Goal: Task Accomplishment & Management: Use online tool/utility

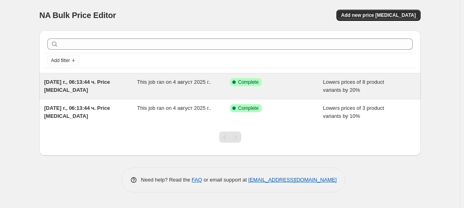
click at [190, 88] on div "This job ran on 4 август 2025 г.." at bounding box center [183, 86] width 93 height 16
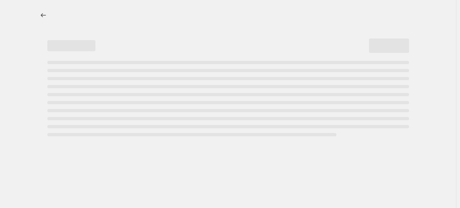
select select "percentage"
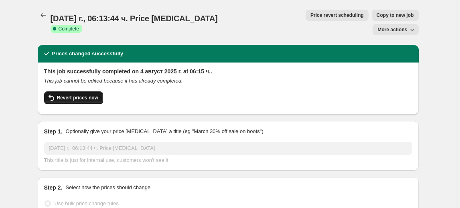
click at [89, 95] on span "Revert prices now" at bounding box center [77, 98] width 41 height 6
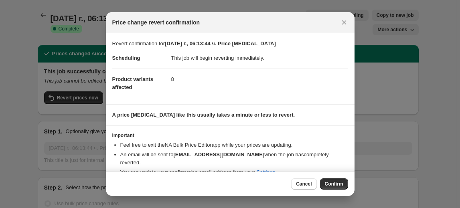
drag, startPoint x: 341, startPoint y: 187, endPoint x: 341, endPoint y: 178, distance: 8.8
click at [341, 185] on span "Confirm" at bounding box center [334, 184] width 18 height 6
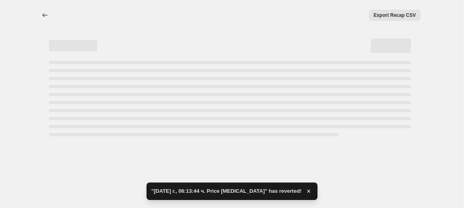
select select "percentage"
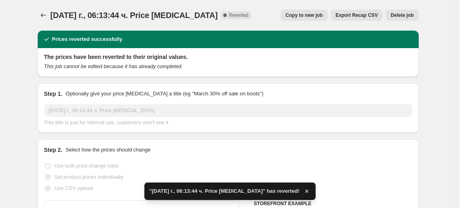
click at [408, 14] on span "Delete job" at bounding box center [402, 15] width 23 height 6
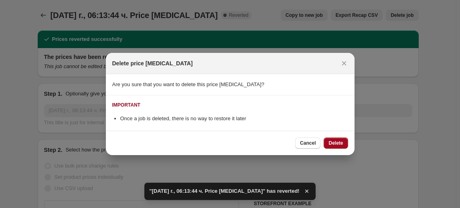
click at [339, 140] on button "Delete" at bounding box center [336, 143] width 24 height 11
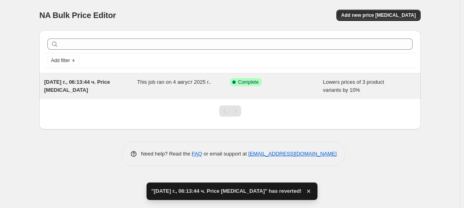
click at [193, 85] on div "This job ran on 4 август 2025 г.." at bounding box center [183, 86] width 93 height 16
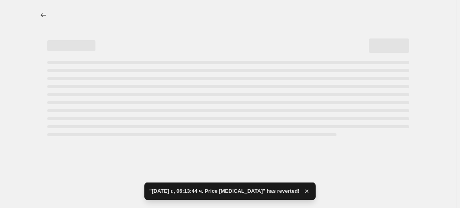
select select "percentage"
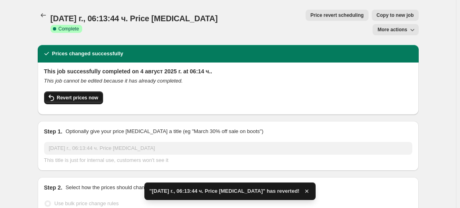
click at [79, 95] on span "Revert prices now" at bounding box center [77, 98] width 41 height 6
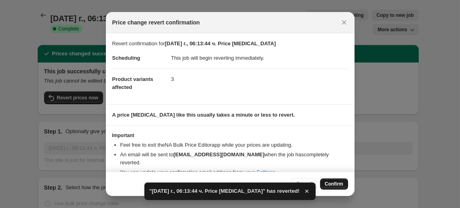
click at [332, 183] on span "Confirm" at bounding box center [334, 184] width 18 height 6
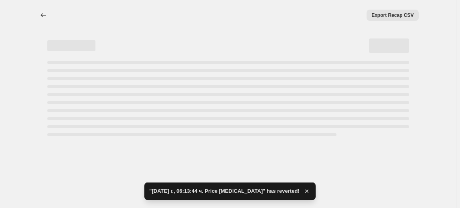
select select "percentage"
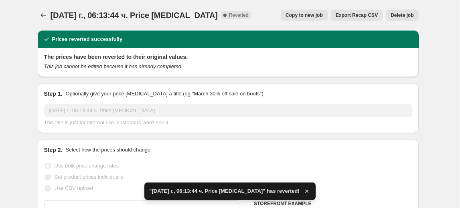
click at [404, 12] on button "Delete job" at bounding box center [402, 15] width 33 height 11
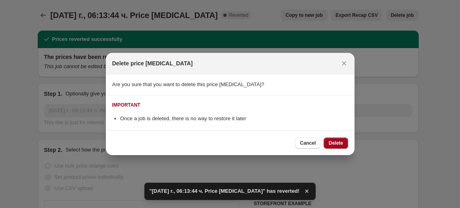
click at [346, 142] on button "Delete" at bounding box center [336, 143] width 24 height 11
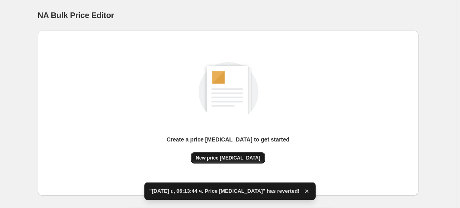
click at [244, 158] on span "New price change job" at bounding box center [228, 158] width 65 height 6
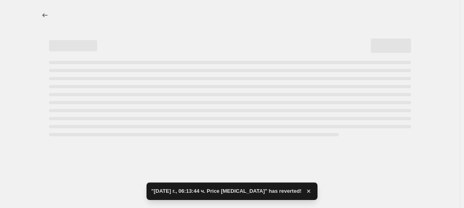
select select "percentage"
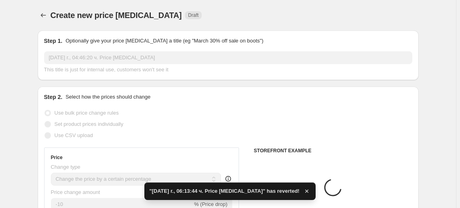
scroll to position [73, 0]
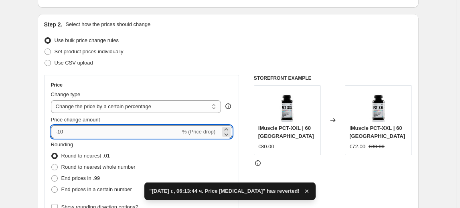
click at [75, 131] on input "-10" at bounding box center [116, 132] width 130 height 13
click at [65, 133] on input "-10" at bounding box center [116, 132] width 130 height 13
click at [49, 131] on div "Price Change type Change the price to a certain amount Change the price by a ce…" at bounding box center [141, 147] width 195 height 145
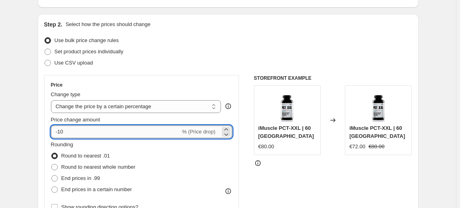
click at [60, 132] on input "-10" at bounding box center [116, 132] width 130 height 13
type input "-30"
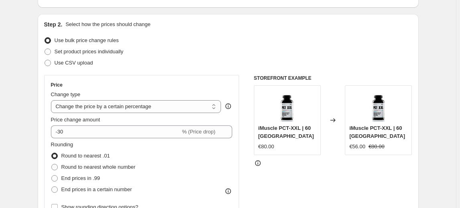
click at [82, 142] on fieldset "Rounding Round to nearest .01 Round to nearest whole number End prices in .99 E…" at bounding box center [93, 168] width 85 height 55
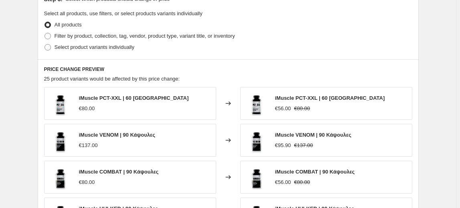
scroll to position [401, 0]
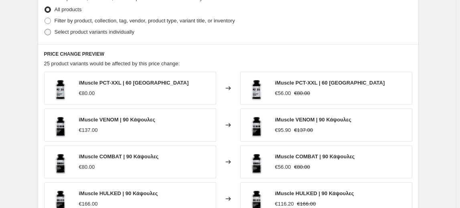
click at [116, 33] on span "Select product variants individually" at bounding box center [95, 32] width 80 height 6
click at [45, 29] on input "Select product variants individually" at bounding box center [45, 29] width 0 height 0
radio input "true"
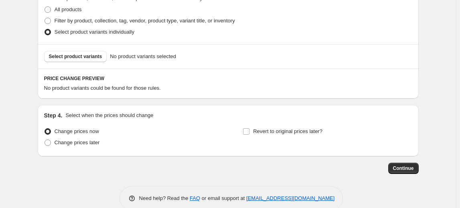
click at [96, 60] on button "Select product variants" at bounding box center [75, 56] width 63 height 11
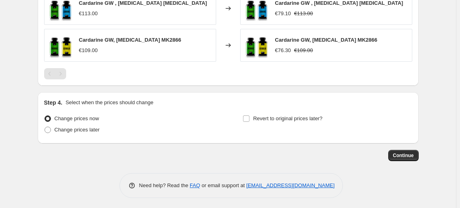
scroll to position [543, 0]
click at [406, 154] on span "Continue" at bounding box center [403, 155] width 21 height 6
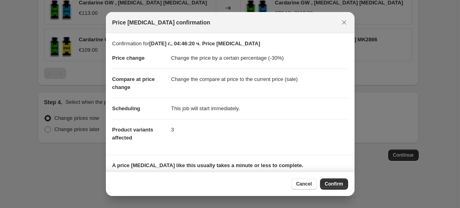
click at [336, 185] on span "Confirm" at bounding box center [334, 184] width 18 height 6
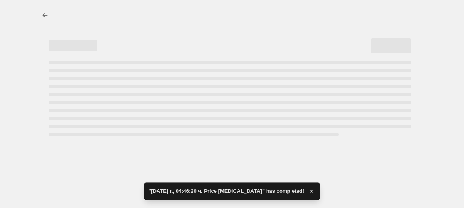
select select "percentage"
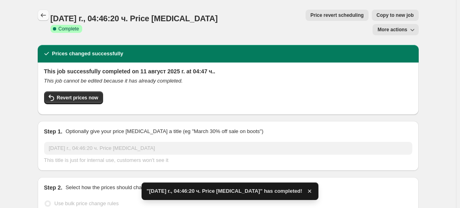
click at [46, 16] on icon "Price change jobs" at bounding box center [43, 15] width 8 height 8
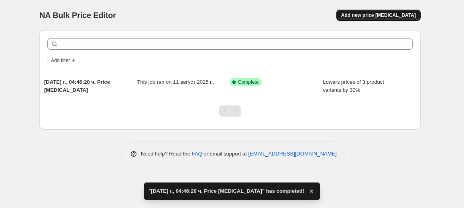
click at [383, 15] on span "Add new price change job" at bounding box center [378, 15] width 75 height 6
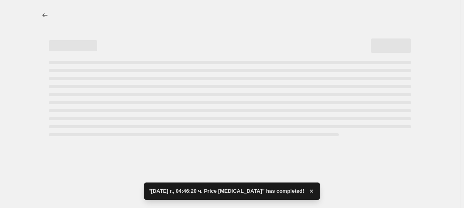
select select "percentage"
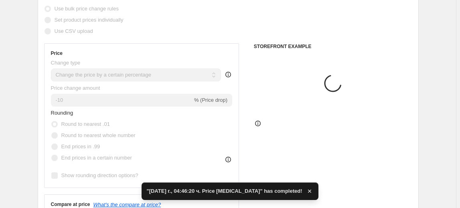
scroll to position [109, 0]
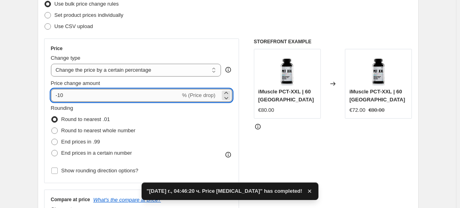
click at [64, 99] on input "-10" at bounding box center [116, 95] width 130 height 13
click at [61, 97] on input "-10" at bounding box center [116, 95] width 130 height 13
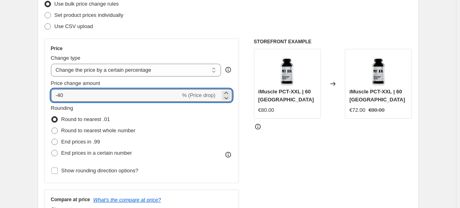
type input "-40"
click at [112, 114] on div "Round to nearest .01" at bounding box center [93, 119] width 85 height 11
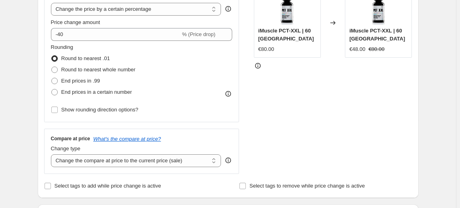
scroll to position [292, 0]
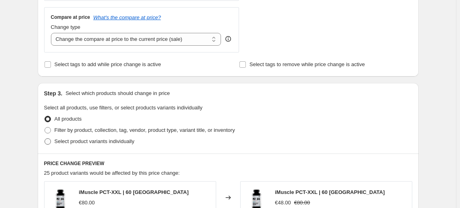
click at [99, 141] on span "Select product variants individually" at bounding box center [95, 141] width 80 height 6
click at [45, 139] on input "Select product variants individually" at bounding box center [45, 138] width 0 height 0
radio input "true"
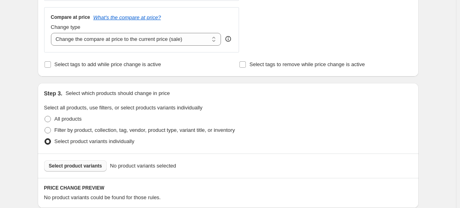
click at [87, 168] on span "Select product variants" at bounding box center [75, 166] width 53 height 6
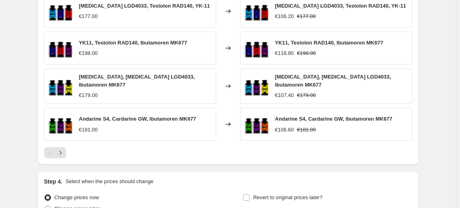
scroll to position [617, 0]
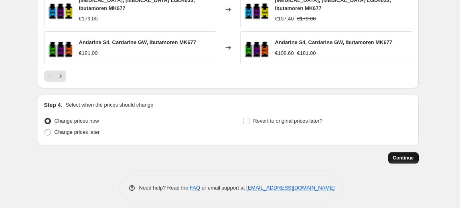
click at [405, 155] on span "Continue" at bounding box center [403, 158] width 21 height 6
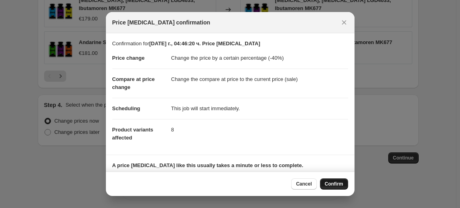
click at [340, 185] on span "Confirm" at bounding box center [334, 184] width 18 height 6
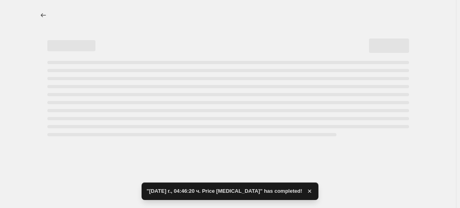
select select "percentage"
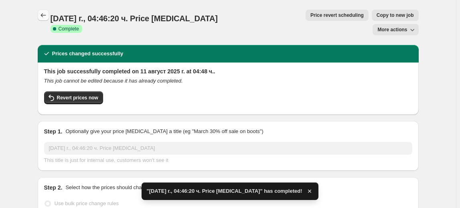
click at [43, 17] on icon "Price change jobs" at bounding box center [43, 15] width 8 height 8
